Goal: Download file/media

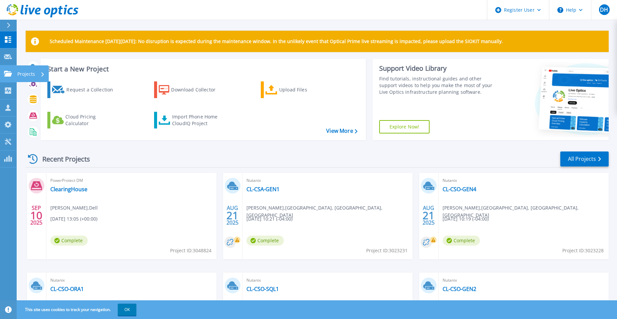
click at [10, 75] on icon at bounding box center [8, 74] width 8 height 6
drag, startPoint x: 196, startPoint y: 164, endPoint x: 185, endPoint y: 149, distance: 18.7
click at [194, 164] on div "Recent Projects All Projects" at bounding box center [317, 159] width 583 height 17
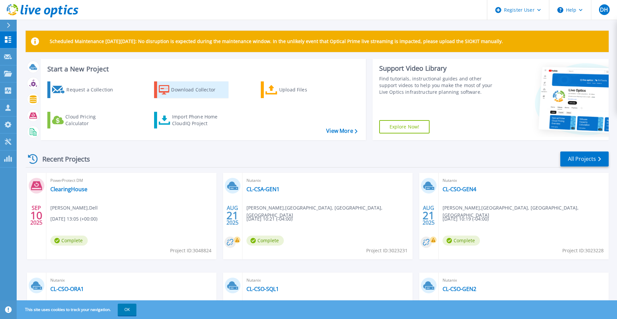
click at [167, 91] on icon at bounding box center [164, 90] width 11 height 10
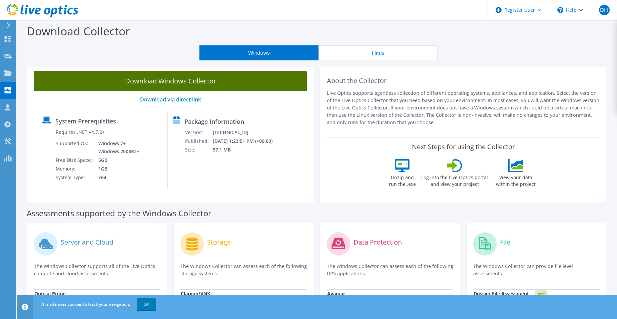
click at [181, 87] on link "Download Windows Collector" at bounding box center [170, 81] width 273 height 20
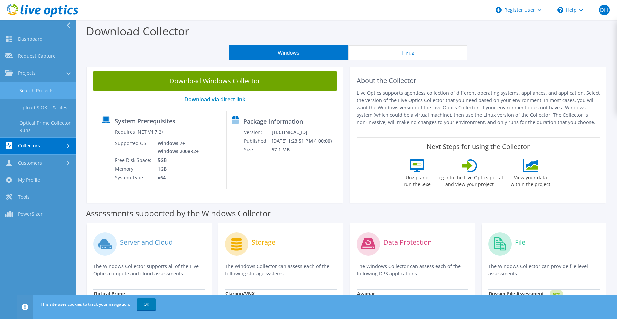
click at [27, 86] on link "Search Projects" at bounding box center [38, 90] width 76 height 17
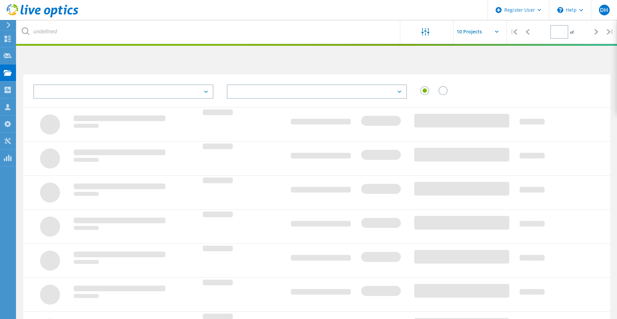
type input "1"
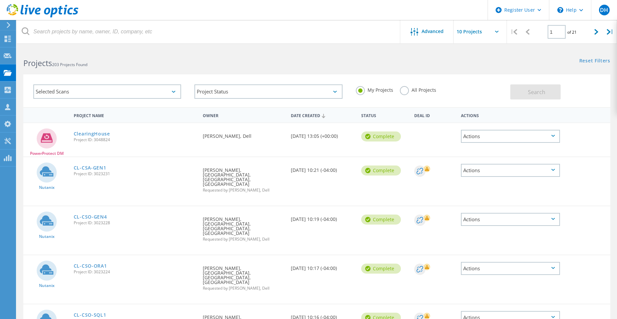
click at [407, 91] on label "All Projects" at bounding box center [418, 89] width 36 height 6
click at [0, 0] on input "All Projects" at bounding box center [0, 0] width 0 height 0
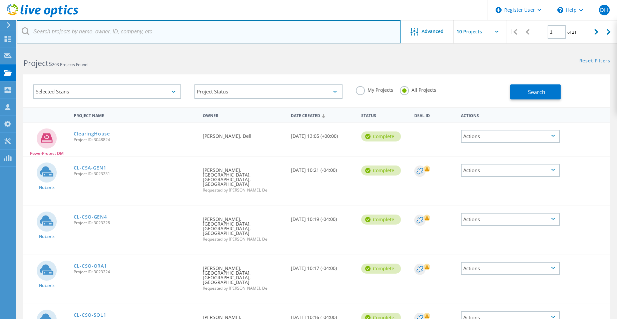
click at [77, 31] on input "text" at bounding box center [209, 31] width 384 height 23
type input "hyper-v"
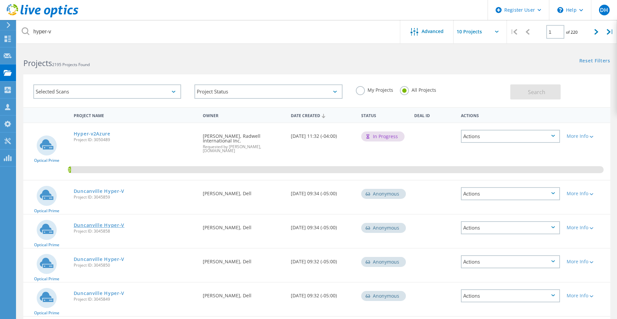
click at [119, 223] on link "Duncanville Hyper-V" at bounding box center [99, 225] width 51 height 5
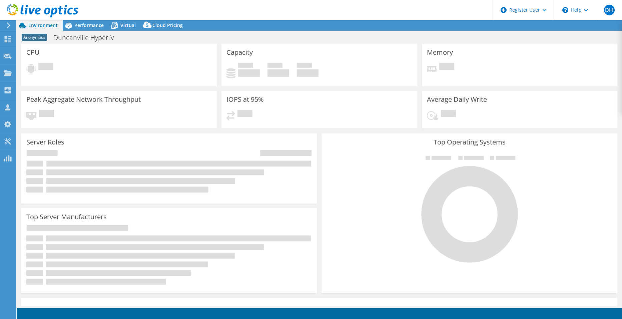
select select "USD"
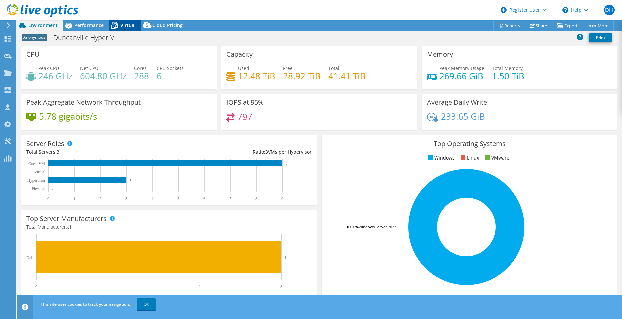
click at [122, 30] on div "Virtual" at bounding box center [125, 25] width 32 height 11
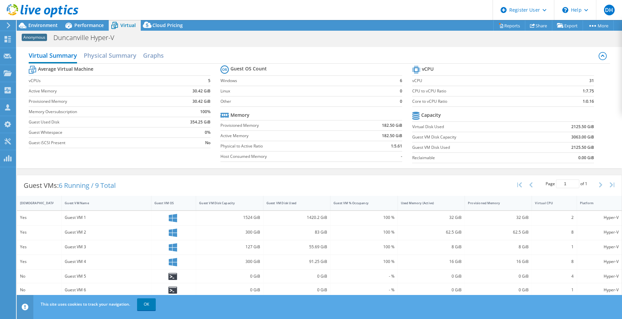
scroll to position [37, 0]
